Goal: Task Accomplishment & Management: Complete application form

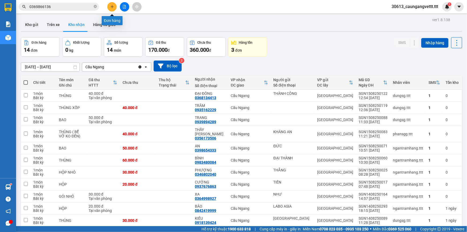
click at [111, 5] on icon "plus" at bounding box center [112, 7] width 4 height 4
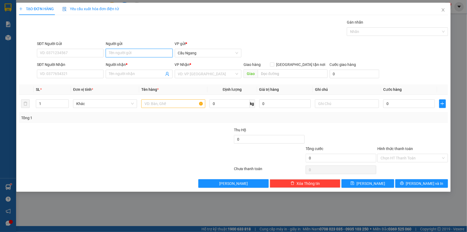
click at [132, 52] on input "Người gửi" at bounding box center [139, 53] width 67 height 9
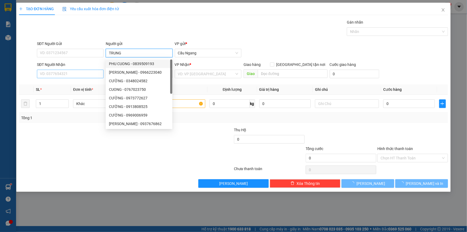
type input "TRUNG"
click at [64, 73] on input "SĐT Người Nhận" at bounding box center [70, 74] width 67 height 9
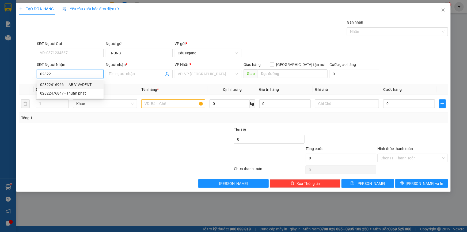
click at [82, 85] on div "02822416966 - LAB VIVADENT" at bounding box center [70, 85] width 60 height 6
type input "02822416966"
type input "LAB VIVADENT"
type input "02822416966"
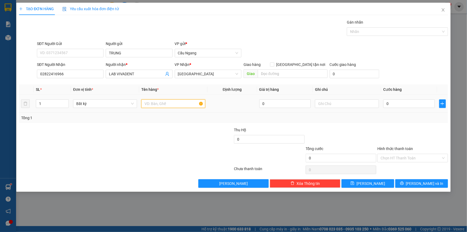
click at [152, 102] on input "text" at bounding box center [173, 103] width 64 height 9
type input "K[HOP]"
click at [396, 104] on input "0" at bounding box center [409, 103] width 52 height 9
type input "3"
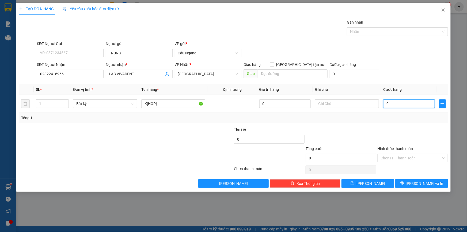
type input "3"
type input "30"
type input "300"
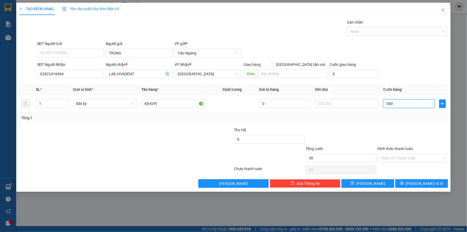
type input "300"
type input "3.000"
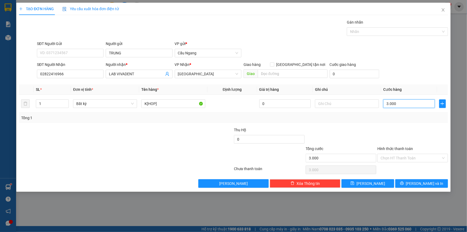
type input "30.000"
drag, startPoint x: 420, startPoint y: 182, endPoint x: 418, endPoint y: 177, distance: 5.0
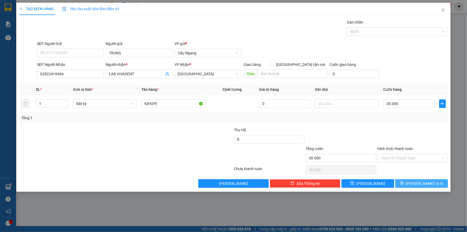
click at [419, 182] on span "[PERSON_NAME] và In" at bounding box center [424, 183] width 37 height 6
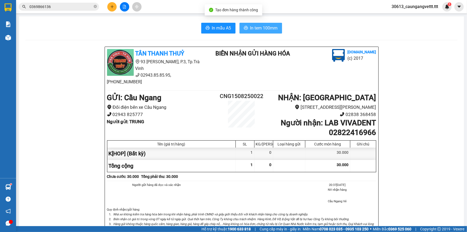
click at [258, 28] on span "In tem 100mm" at bounding box center [264, 28] width 28 height 7
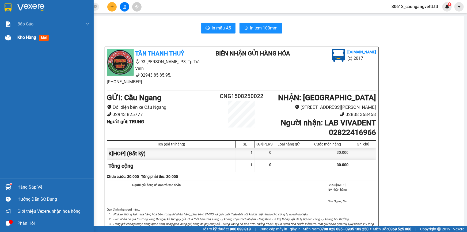
click at [28, 35] on span "Kho hàng" at bounding box center [26, 37] width 19 height 5
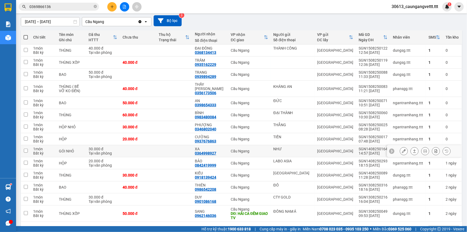
scroll to position [41, 0]
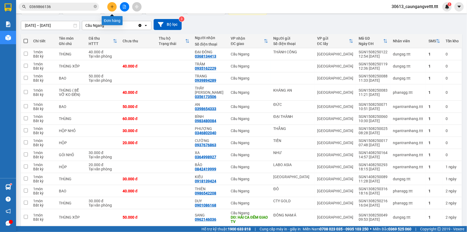
click at [112, 6] on icon "plus" at bounding box center [112, 7] width 4 height 4
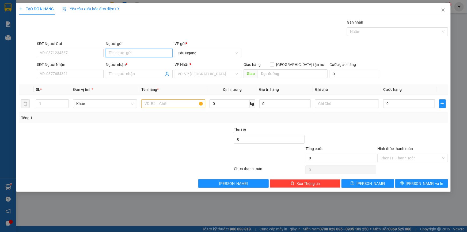
click at [128, 54] on input "Người gửi" at bounding box center [139, 53] width 67 height 9
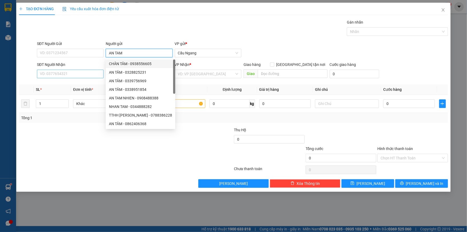
type input "AN TAM"
click at [53, 75] on input "SĐT Người Nhận" at bounding box center [70, 74] width 67 height 9
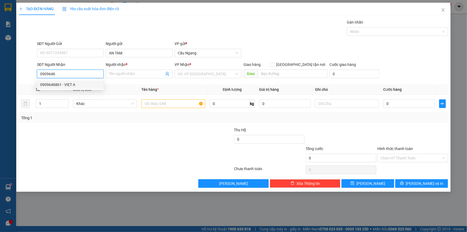
drag, startPoint x: 70, startPoint y: 85, endPoint x: 77, endPoint y: 86, distance: 6.2
click at [71, 86] on div "0909646861 - VIET A" at bounding box center [70, 85] width 60 height 6
type input "0909646861"
type input "VIET A"
type input "0909646861"
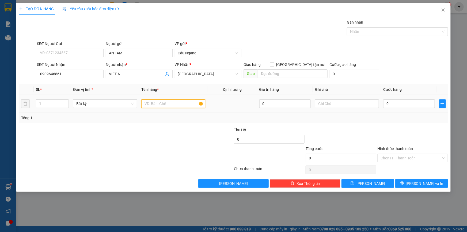
click at [163, 104] on input "text" at bounding box center [173, 103] width 64 height 9
type input "HOP"
click at [413, 104] on input "0" at bounding box center [409, 103] width 52 height 9
type input "2"
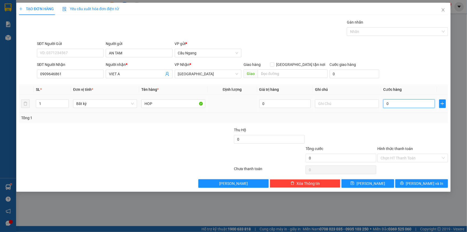
type input "2"
type input "20"
type input "200"
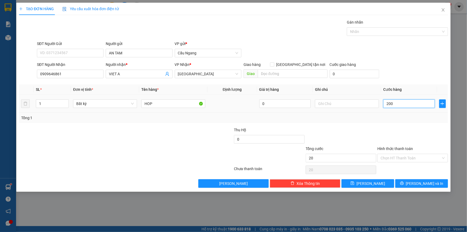
type input "200"
type input "2.000"
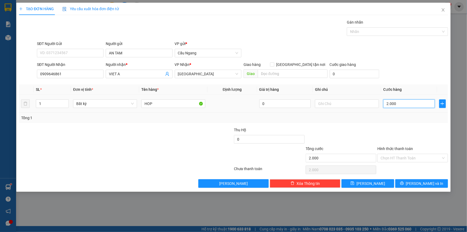
type input "20.000"
click at [417, 182] on span "[PERSON_NAME] và In" at bounding box center [424, 183] width 37 height 6
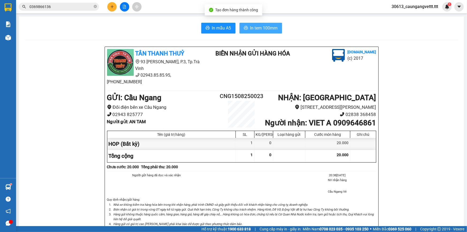
click at [258, 26] on span "In tem 100mm" at bounding box center [264, 28] width 28 height 7
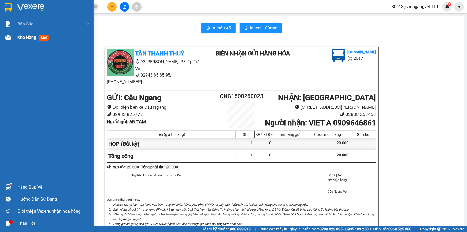
click at [25, 37] on span "Kho hàng" at bounding box center [26, 37] width 19 height 5
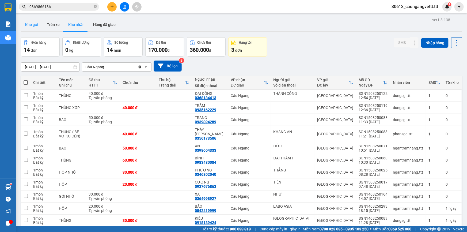
click at [34, 24] on button "Kho gửi" at bounding box center [32, 24] width 22 height 13
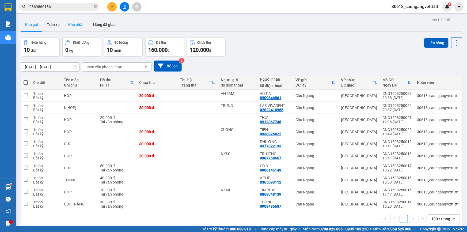
click at [71, 24] on button "Kho nhận" at bounding box center [76, 24] width 25 height 13
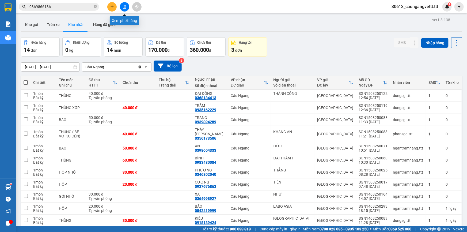
click at [122, 7] on button at bounding box center [124, 6] width 9 height 9
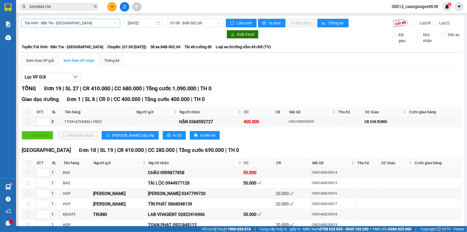
drag, startPoint x: 78, startPoint y: 23, endPoint x: 88, endPoint y: 28, distance: 11.6
click at [78, 23] on span "Trà Vinh - Bến Tre - [GEOGRAPHIC_DATA]" at bounding box center [71, 23] width 92 height 8
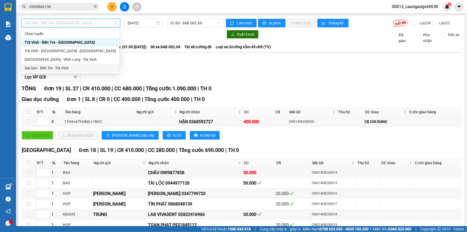
click at [74, 67] on div "Sài Gòn - Bến Tre - Trà Vinh" at bounding box center [71, 68] width 92 height 6
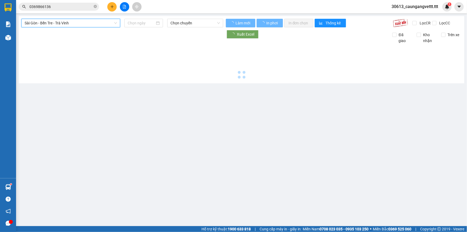
type input "[DATE]"
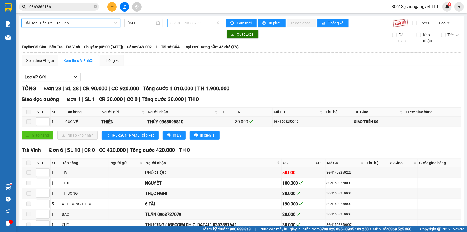
click at [185, 22] on span "05:00 - 84B-002.11" at bounding box center [196, 23] width 50 height 8
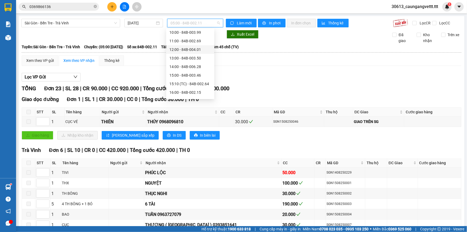
scroll to position [65, 0]
click at [187, 71] on div "15:00 - 84B-003.46" at bounding box center [190, 72] width 42 height 6
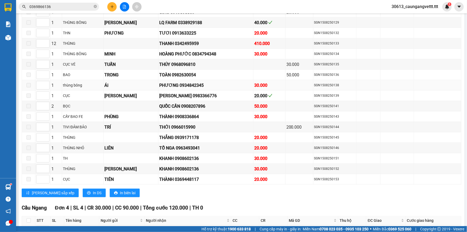
scroll to position [243, 0]
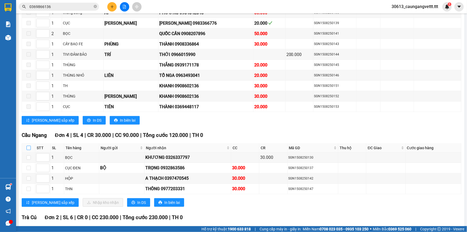
click at [28, 146] on input "checkbox" at bounding box center [29, 148] width 4 height 4
checkbox input "true"
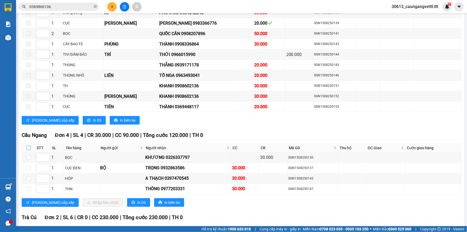
checkbox input "true"
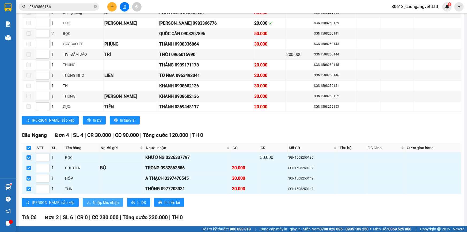
click at [93, 200] on span "Nhập kho nhận" at bounding box center [106, 202] width 26 height 6
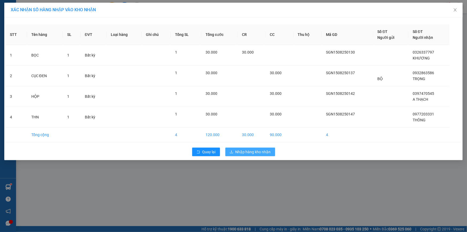
click at [254, 152] on span "Nhập hàng kho nhận" at bounding box center [253, 152] width 35 height 6
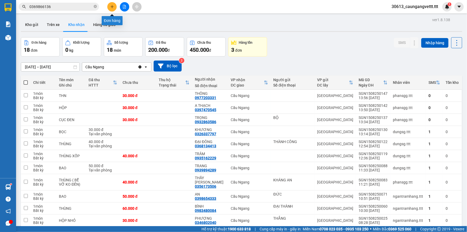
click at [110, 6] on icon "plus" at bounding box center [112, 7] width 4 height 4
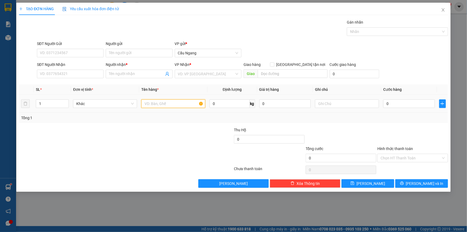
click at [170, 107] on input "text" at bounding box center [173, 103] width 64 height 9
type input "CUC"
click at [204, 75] on input "search" at bounding box center [206, 74] width 56 height 8
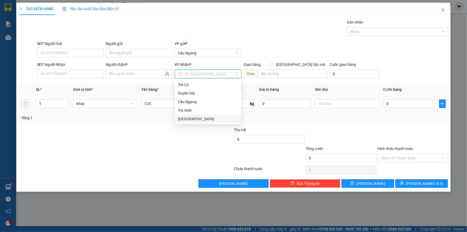
drag, startPoint x: 192, startPoint y: 116, endPoint x: 286, endPoint y: 108, distance: 94.3
click at [195, 116] on div "[GEOGRAPHIC_DATA]" at bounding box center [208, 119] width 60 height 6
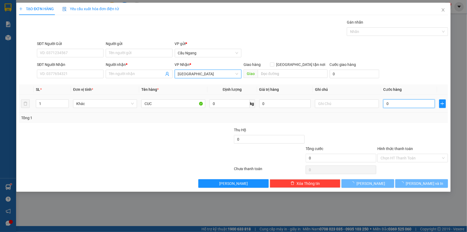
click at [411, 105] on input "0" at bounding box center [409, 103] width 52 height 9
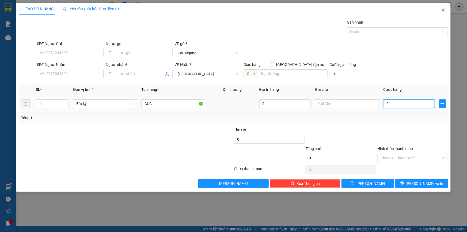
type input "2"
type input "20"
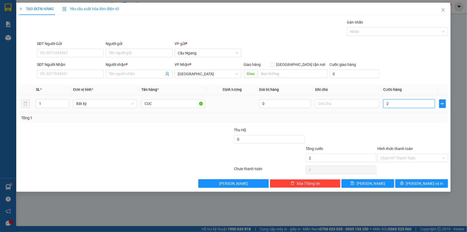
type input "20"
type input "200"
type input "2.000"
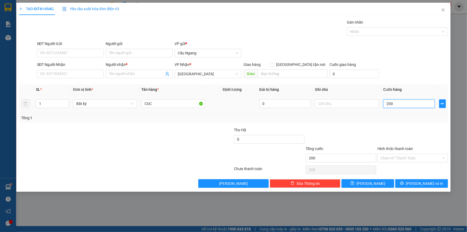
type input "2.000"
type input "20.000"
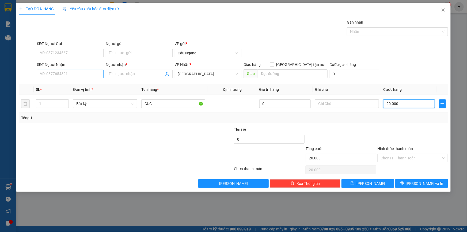
type input "20.000"
drag, startPoint x: 68, startPoint y: 72, endPoint x: 72, endPoint y: 83, distance: 11.3
click at [68, 72] on input "SĐT Người Nhận" at bounding box center [70, 74] width 67 height 9
type input "0906833256"
click at [122, 74] on input "Người nhận *" at bounding box center [136, 74] width 55 height 6
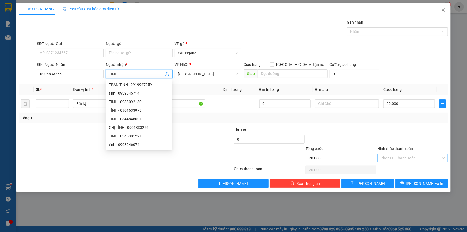
type input "TÌNH"
click at [404, 159] on input "Hình thức thanh toán" at bounding box center [411, 158] width 60 height 8
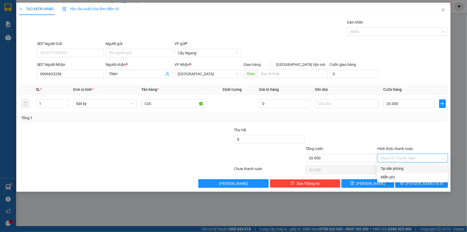
click at [397, 168] on div "Tại văn phòng" at bounding box center [413, 168] width 64 height 6
type input "0"
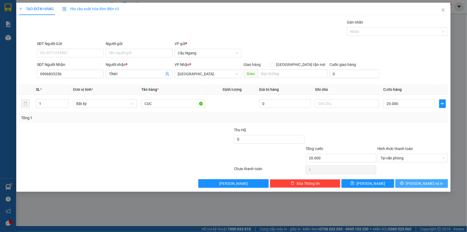
drag, startPoint x: 410, startPoint y: 182, endPoint x: 400, endPoint y: 176, distance: 11.6
click at [410, 182] on button "[PERSON_NAME] và In" at bounding box center [421, 183] width 53 height 9
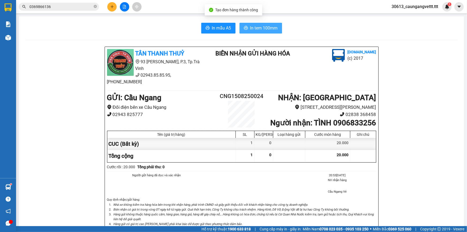
click at [258, 28] on span "In tem 100mm" at bounding box center [264, 28] width 28 height 7
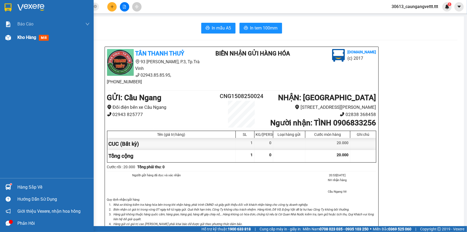
click at [24, 37] on span "Kho hàng" at bounding box center [26, 37] width 19 height 5
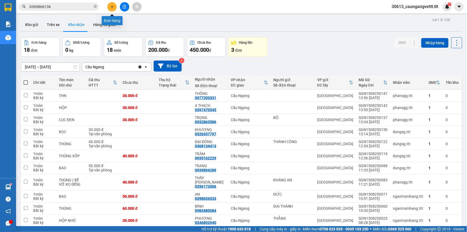
click at [113, 7] on icon "plus" at bounding box center [112, 7] width 4 height 4
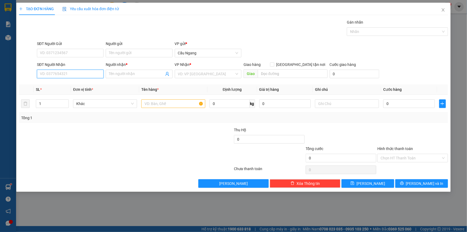
drag, startPoint x: 78, startPoint y: 72, endPoint x: 153, endPoint y: 89, distance: 77.1
click at [88, 72] on input "SĐT Người Nhận" at bounding box center [70, 74] width 67 height 9
click at [166, 101] on input "text" at bounding box center [173, 103] width 64 height 9
type input "CUC"
drag, startPoint x: 54, startPoint y: 74, endPoint x: 58, endPoint y: 80, distance: 7.4
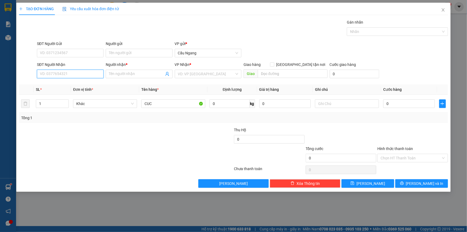
click at [54, 74] on input "SĐT Người Nhận" at bounding box center [70, 74] width 67 height 9
click at [63, 84] on div "0898944625 - NHI" at bounding box center [70, 85] width 60 height 6
type input "0898944625"
type input "NHI"
type input "0898944625"
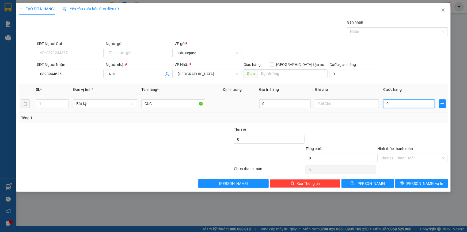
click at [411, 102] on input "0" at bounding box center [409, 103] width 52 height 9
type input "3"
type input "30"
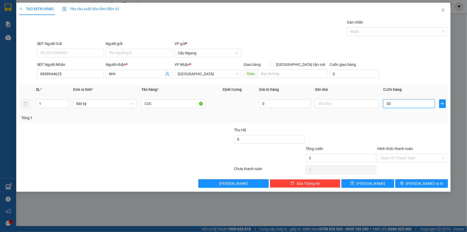
type input "30"
type input "300"
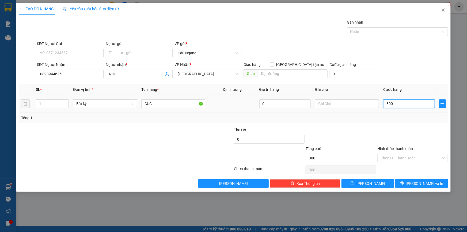
type input "3.000"
type input "30.000"
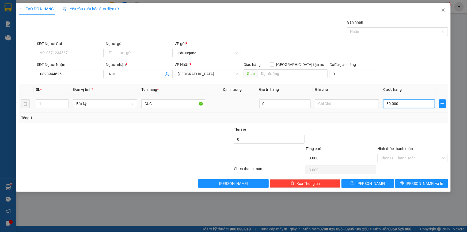
type input "30.000"
click at [421, 183] on span "[PERSON_NAME] và In" at bounding box center [424, 183] width 37 height 6
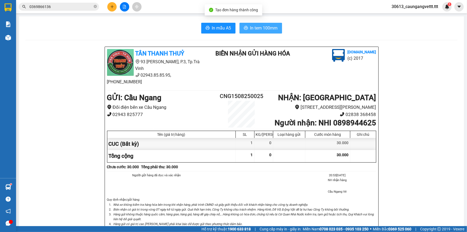
drag, startPoint x: 271, startPoint y: 24, endPoint x: 264, endPoint y: 30, distance: 9.5
click at [271, 25] on span "In tem 100mm" at bounding box center [264, 28] width 28 height 7
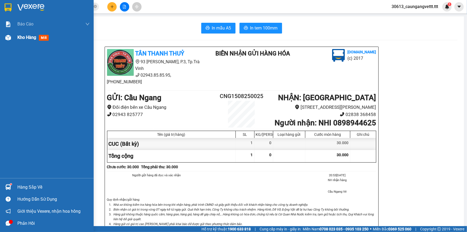
click at [25, 38] on span "Kho hàng" at bounding box center [26, 37] width 19 height 5
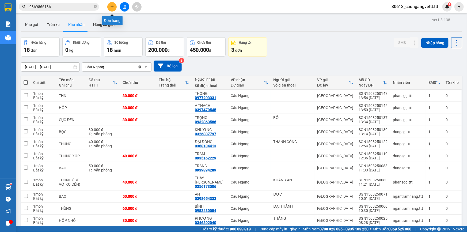
click at [111, 5] on icon "plus" at bounding box center [112, 7] width 4 height 4
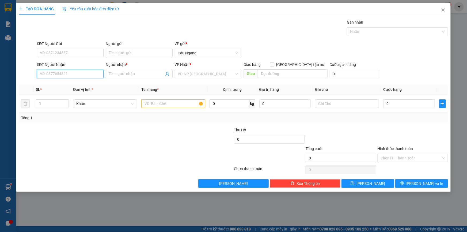
click at [70, 73] on input "SĐT Người Nhận" at bounding box center [70, 74] width 67 height 9
click at [71, 87] on div "0368592727 - HẬN" at bounding box center [70, 85] width 60 height 6
type input "0368592727"
type input "HẬN"
type input "CK CHI DUNG"
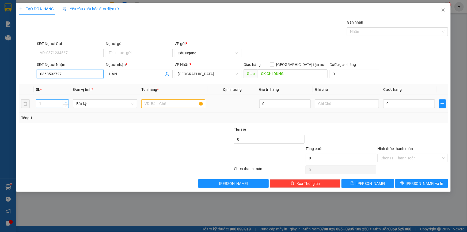
type input "0368592727"
click at [66, 101] on span "up" at bounding box center [65, 102] width 3 height 3
type input "3"
click at [66, 101] on span "up" at bounding box center [65, 102] width 3 height 3
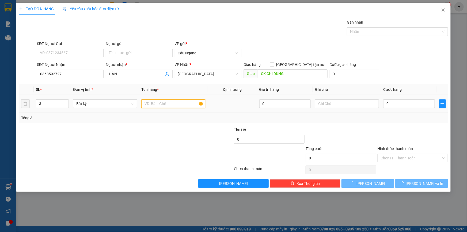
click at [159, 104] on input "text" at bounding box center [173, 103] width 64 height 9
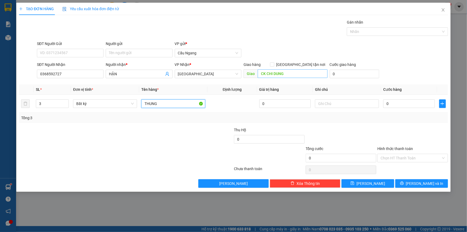
type input "THUNG"
click at [293, 75] on input "CK CHI DUNG" at bounding box center [293, 73] width 70 height 9
click at [403, 105] on input "0" at bounding box center [409, 103] width 52 height 9
type input "1"
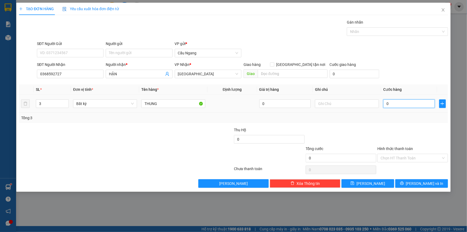
type input "1"
type input "15"
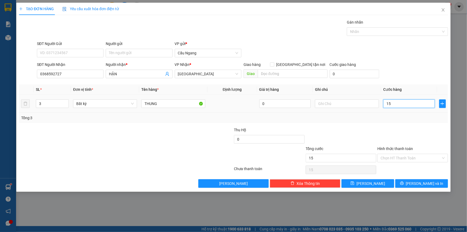
type input "150"
type input "1.500"
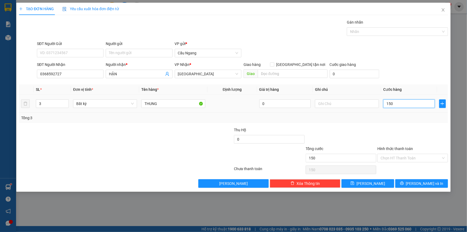
type input "1.500"
type input "15.000"
type input "150.000"
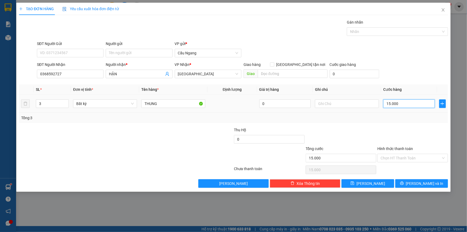
type input "150.000"
click at [415, 181] on button "[PERSON_NAME] và In" at bounding box center [421, 183] width 53 height 9
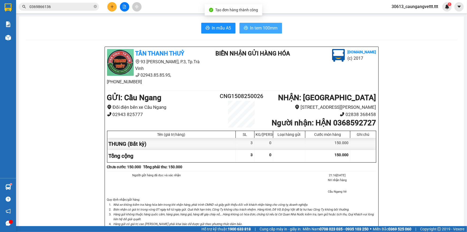
click at [259, 31] on span "In tem 100mm" at bounding box center [264, 28] width 28 height 7
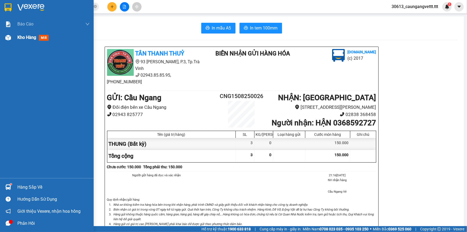
click at [28, 39] on span "Kho hàng" at bounding box center [26, 37] width 19 height 5
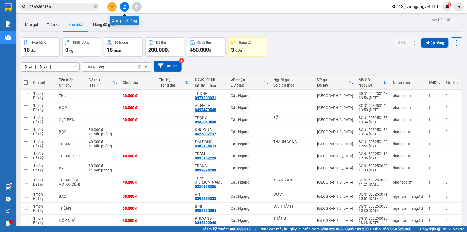
click at [126, 7] on icon "file-add" at bounding box center [125, 7] width 4 height 4
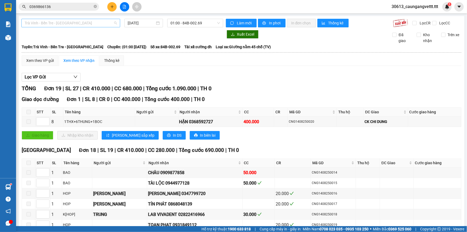
click at [79, 25] on span "Trà Vinh - Bến Tre - [GEOGRAPHIC_DATA]" at bounding box center [71, 23] width 92 height 8
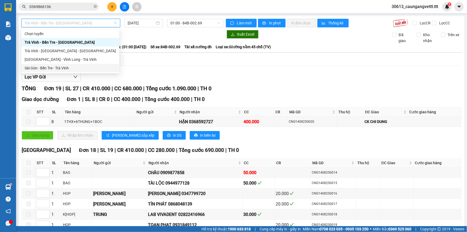
click at [64, 69] on div "Sài Gòn - Bến Tre - Trà Vinh" at bounding box center [71, 68] width 92 height 6
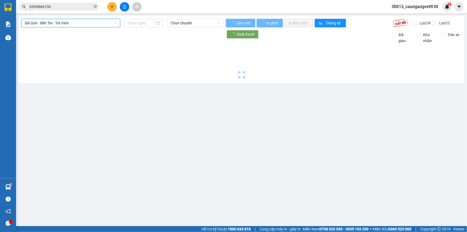
type input "[DATE]"
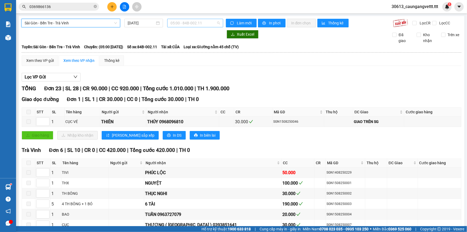
click at [181, 24] on span "05:00 - 84B-002.11" at bounding box center [196, 23] width 50 height 8
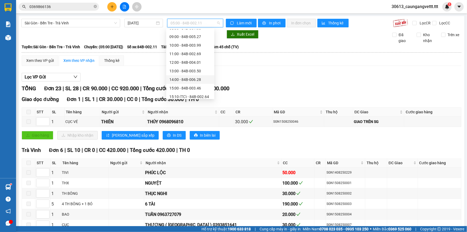
scroll to position [65, 0]
click at [180, 87] on div "16:00 - 84B-002.15" at bounding box center [190, 89] width 42 height 6
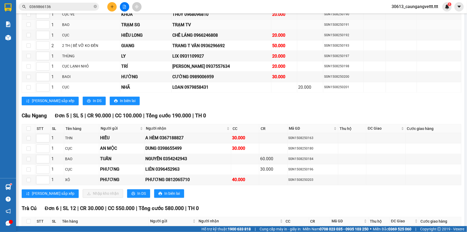
scroll to position [454, 0]
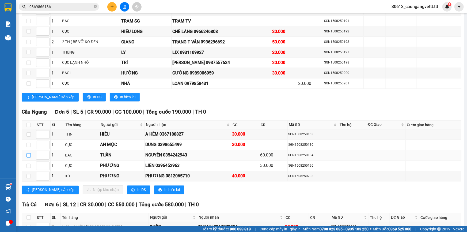
click at [27, 153] on input "checkbox" at bounding box center [29, 155] width 4 height 4
checkbox input "true"
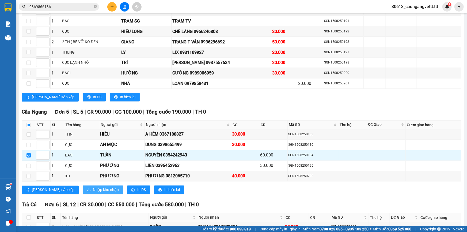
click at [93, 187] on span "Nhập kho nhận" at bounding box center [106, 190] width 26 height 6
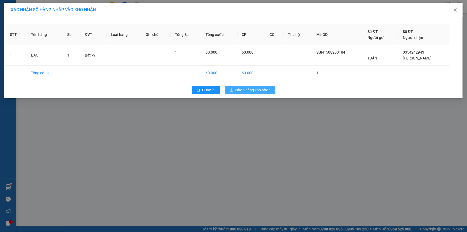
click at [253, 91] on span "Nhập hàng kho nhận" at bounding box center [253, 90] width 35 height 6
